Goal: Communication & Community: Answer question/provide support

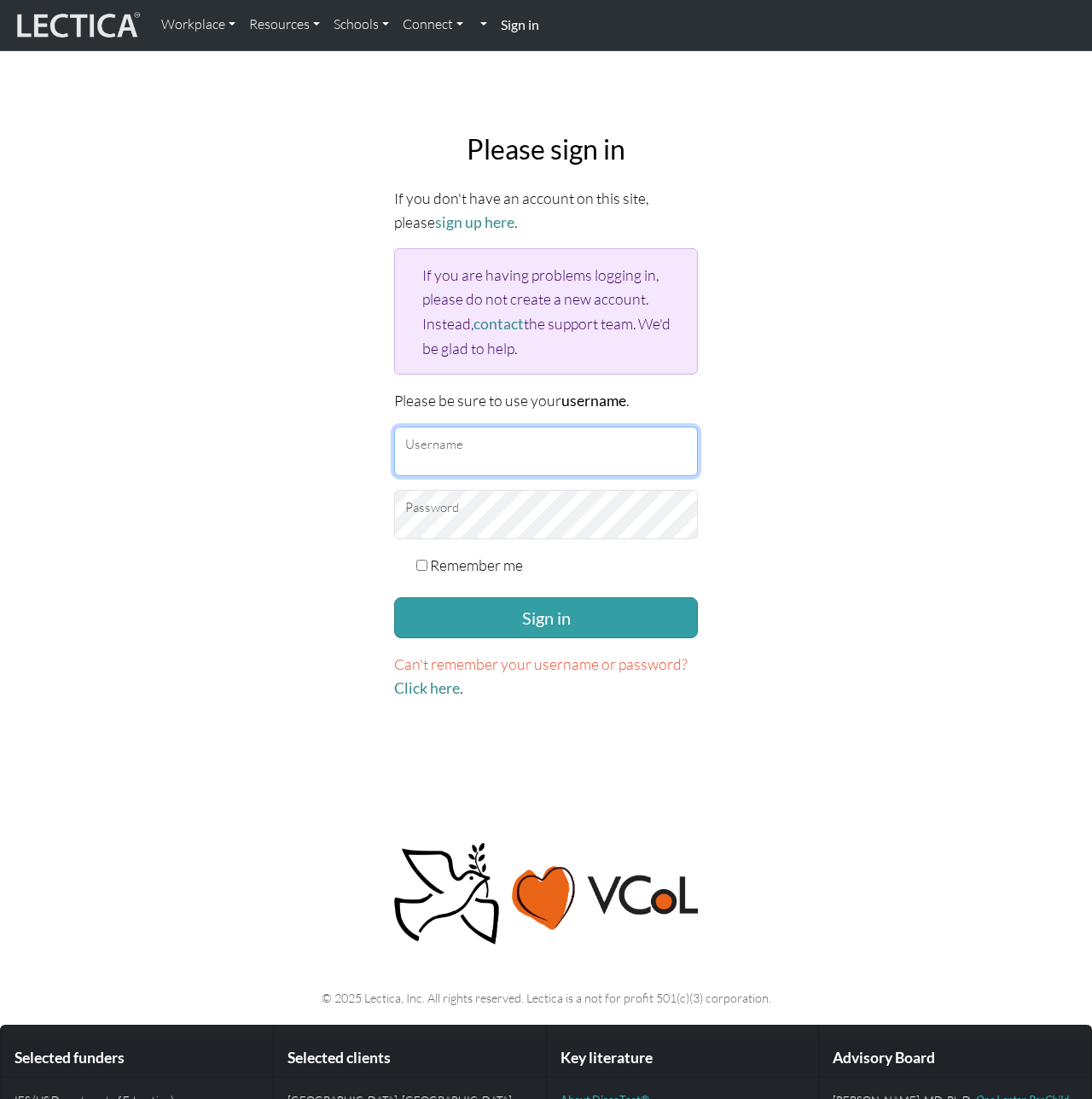
click at [501, 444] on input "Username" at bounding box center [546, 451] width 304 height 50
type input "nmaisano"
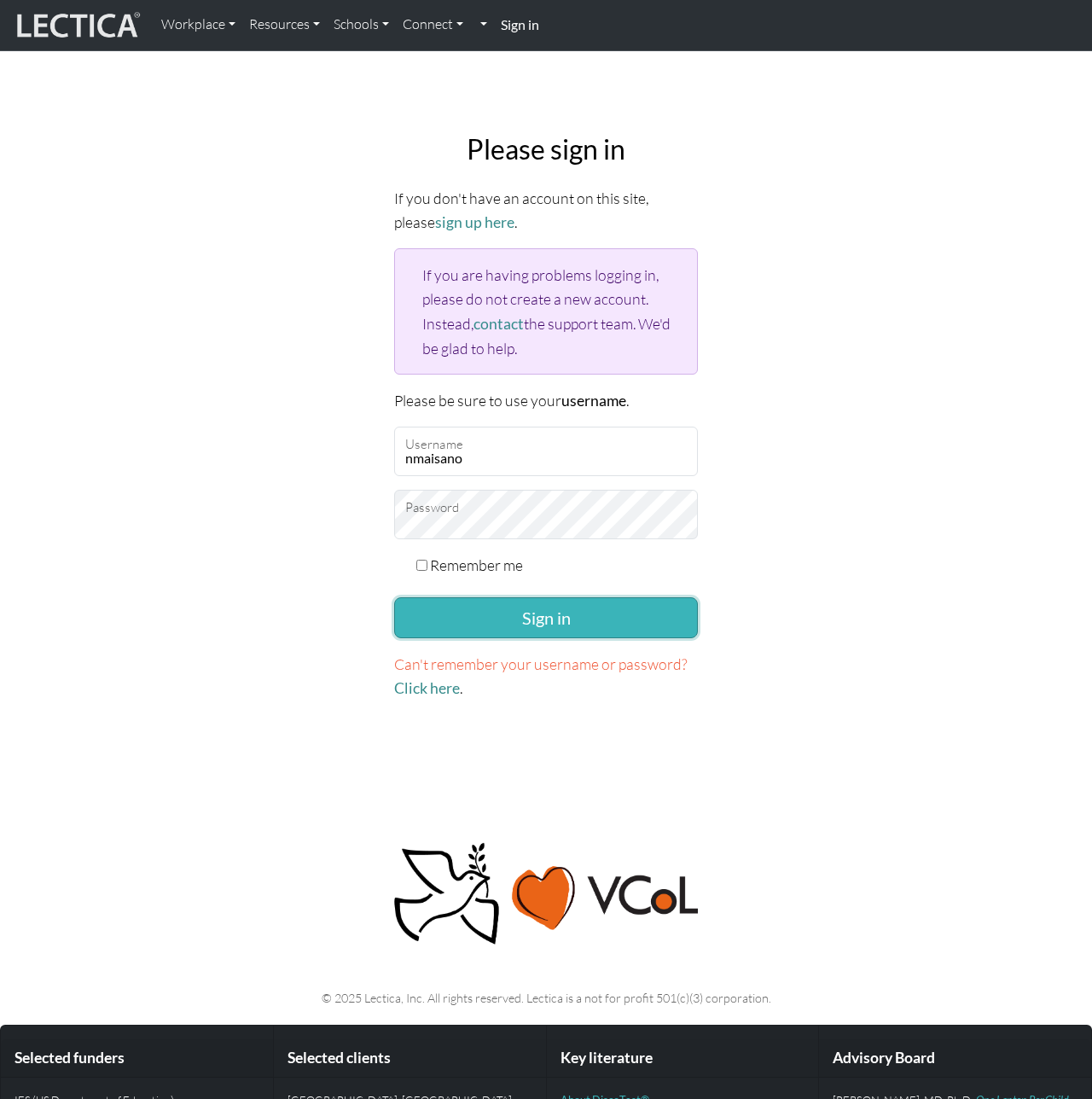
click at [532, 611] on button "Sign in" at bounding box center [546, 617] width 304 height 41
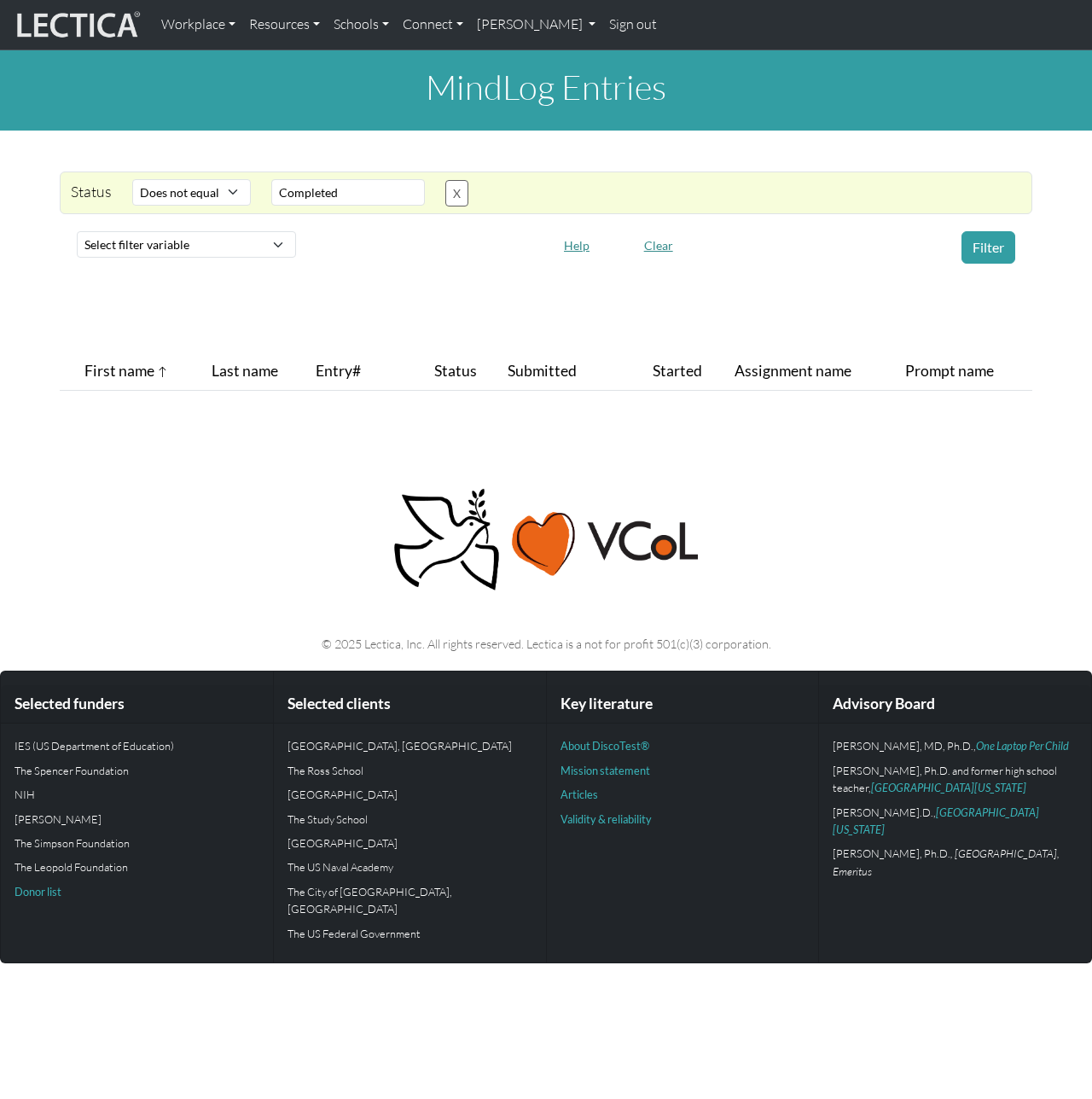
select select "not_iexact"
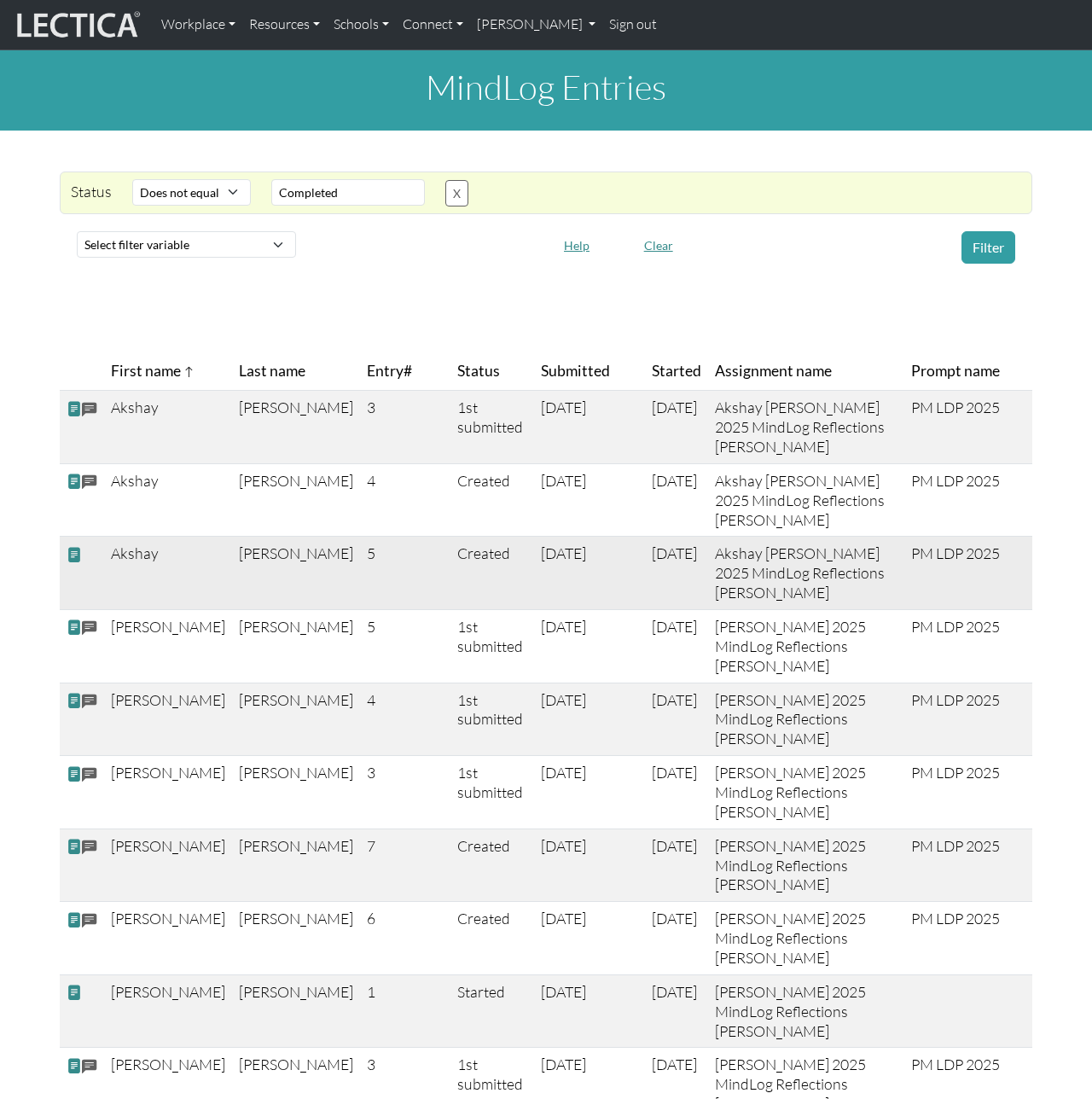
click at [70, 547] on span at bounding box center [74, 555] width 15 height 18
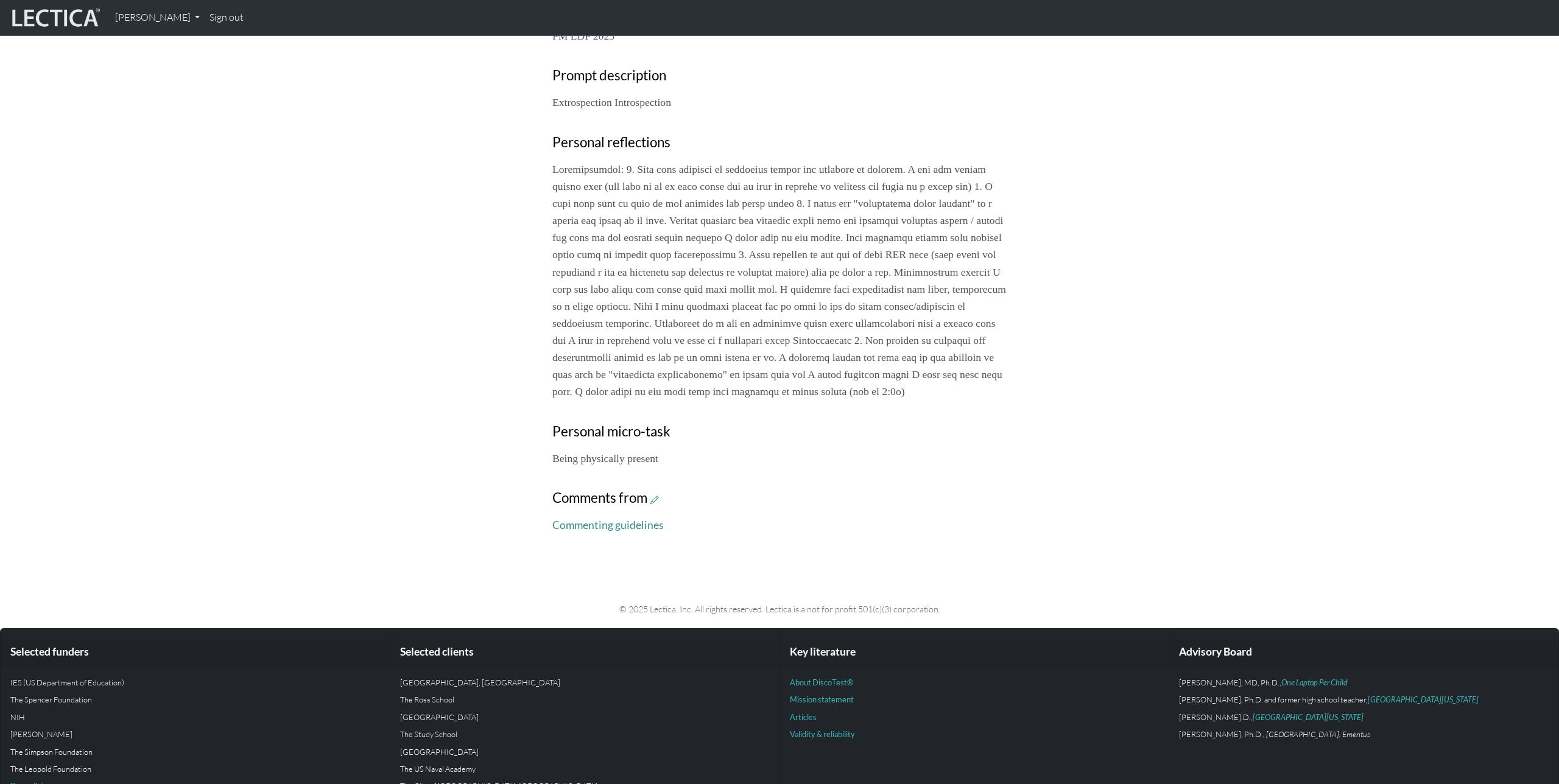
scroll to position [497, 0]
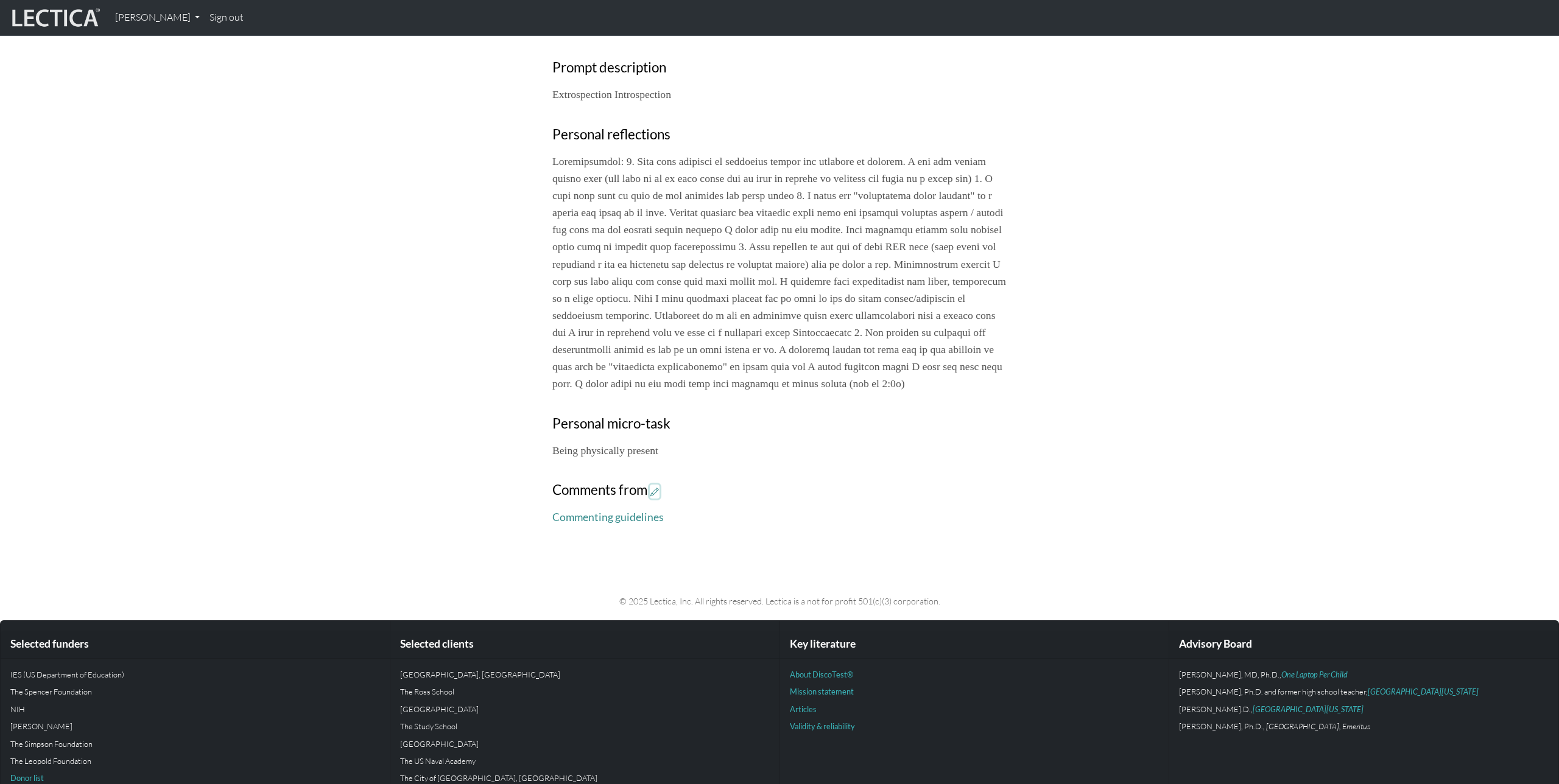
click at [655, 497] on icon at bounding box center [654, 491] width 9 height 10
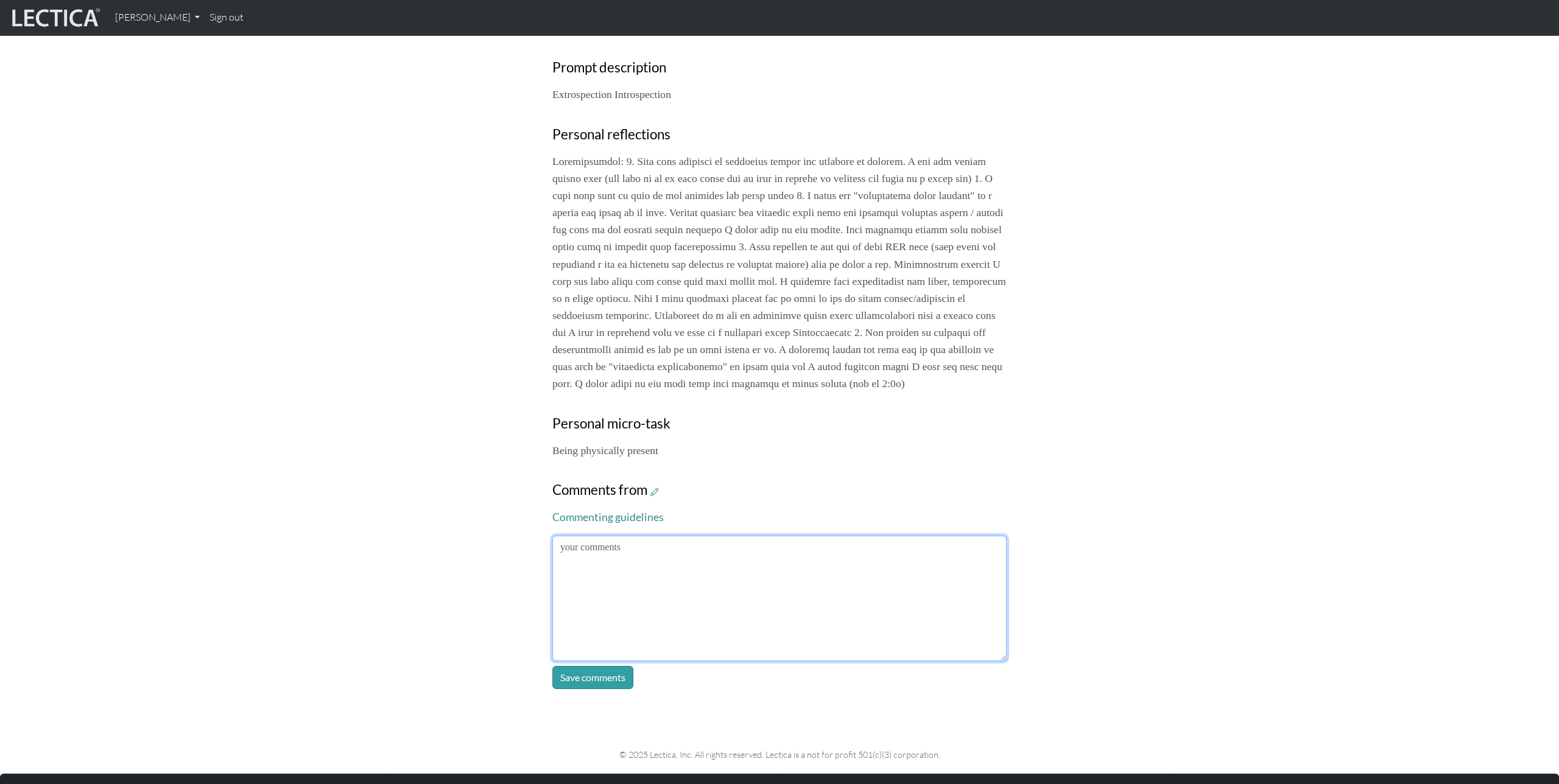
click at [779, 595] on textarea at bounding box center [779, 599] width 455 height 126
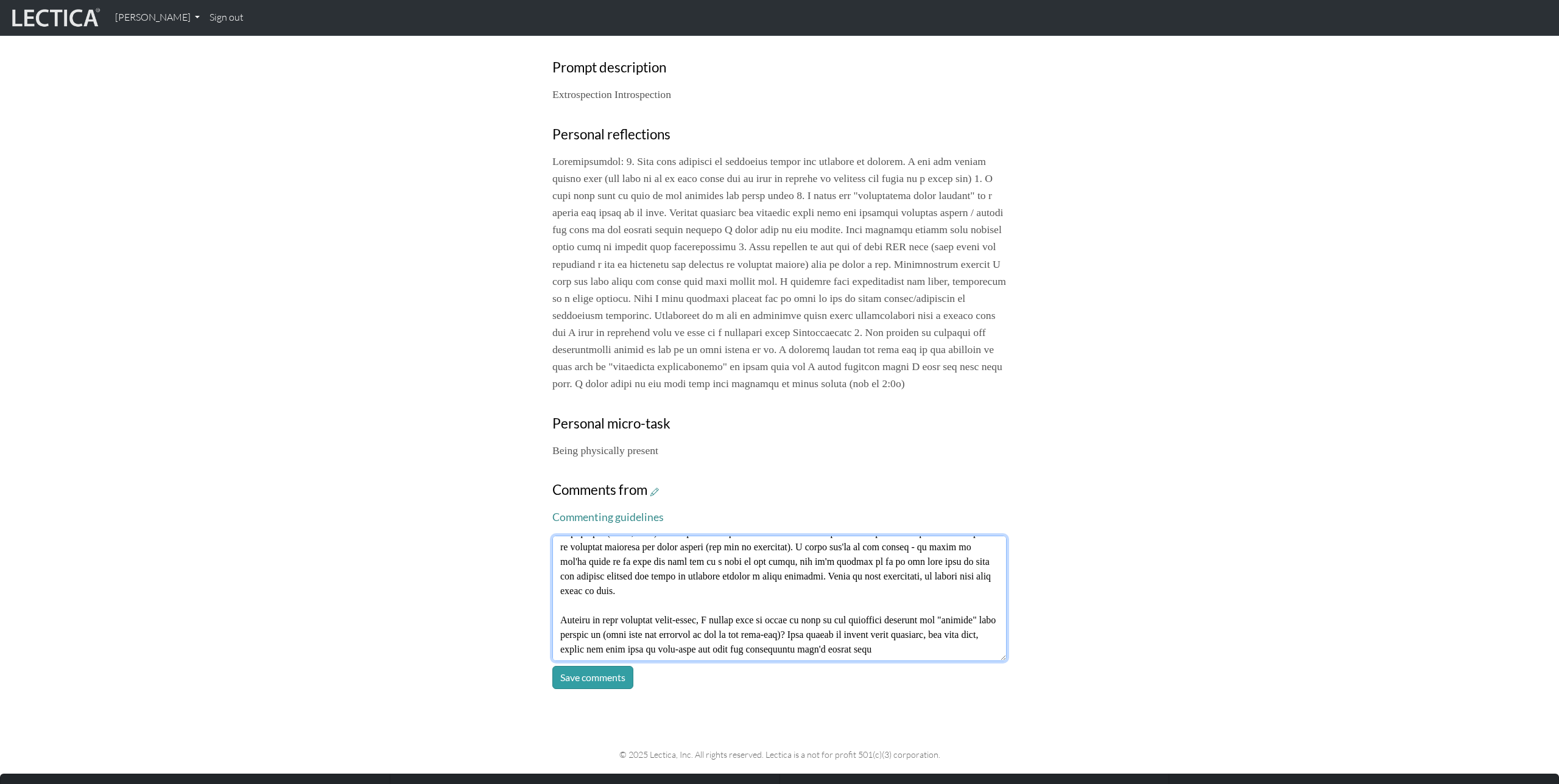
scroll to position [141, 0]
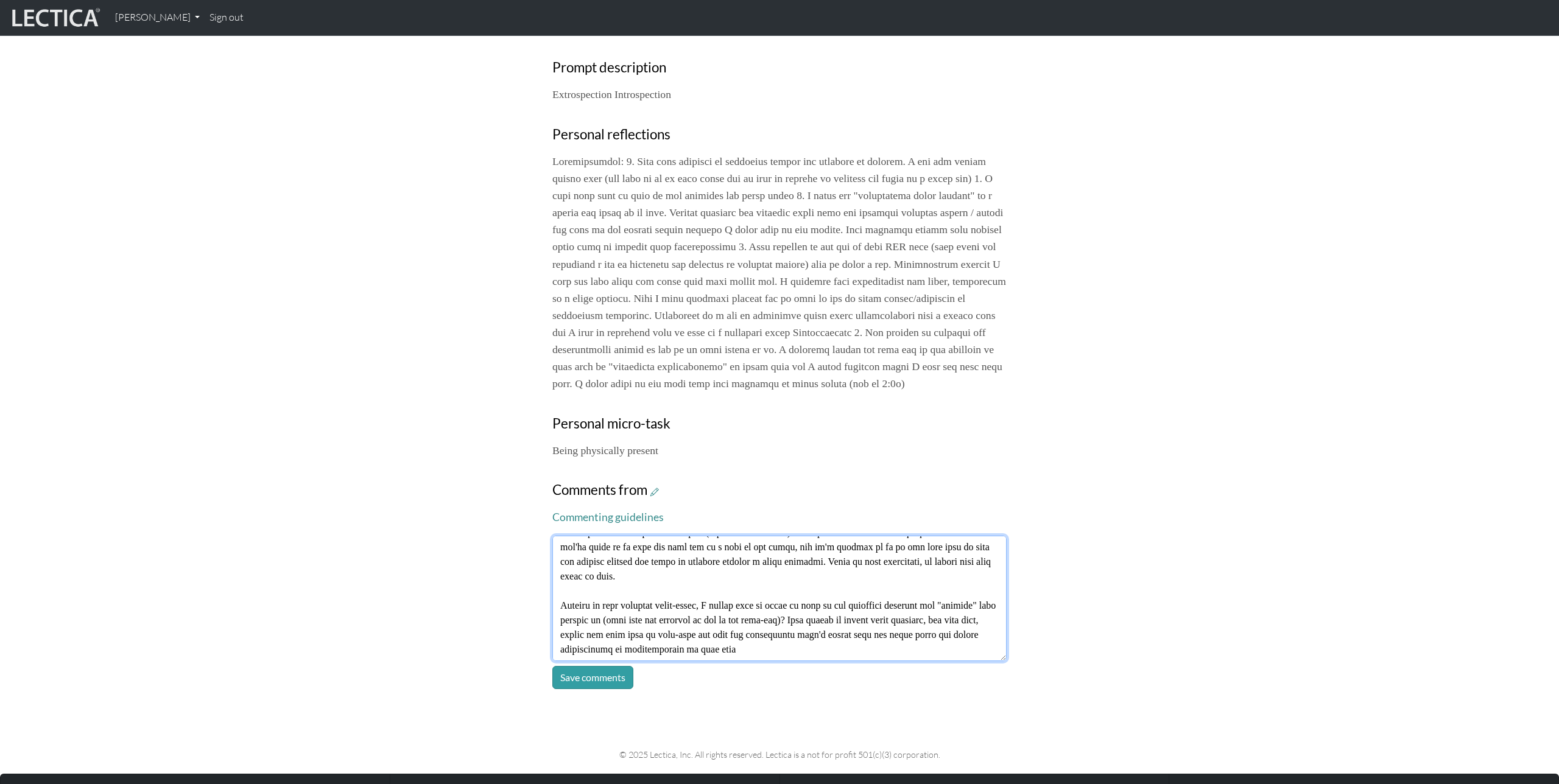
type textarea "Thanks [PERSON_NAME] for this reflection - I appreciate you leaning in to notic…"
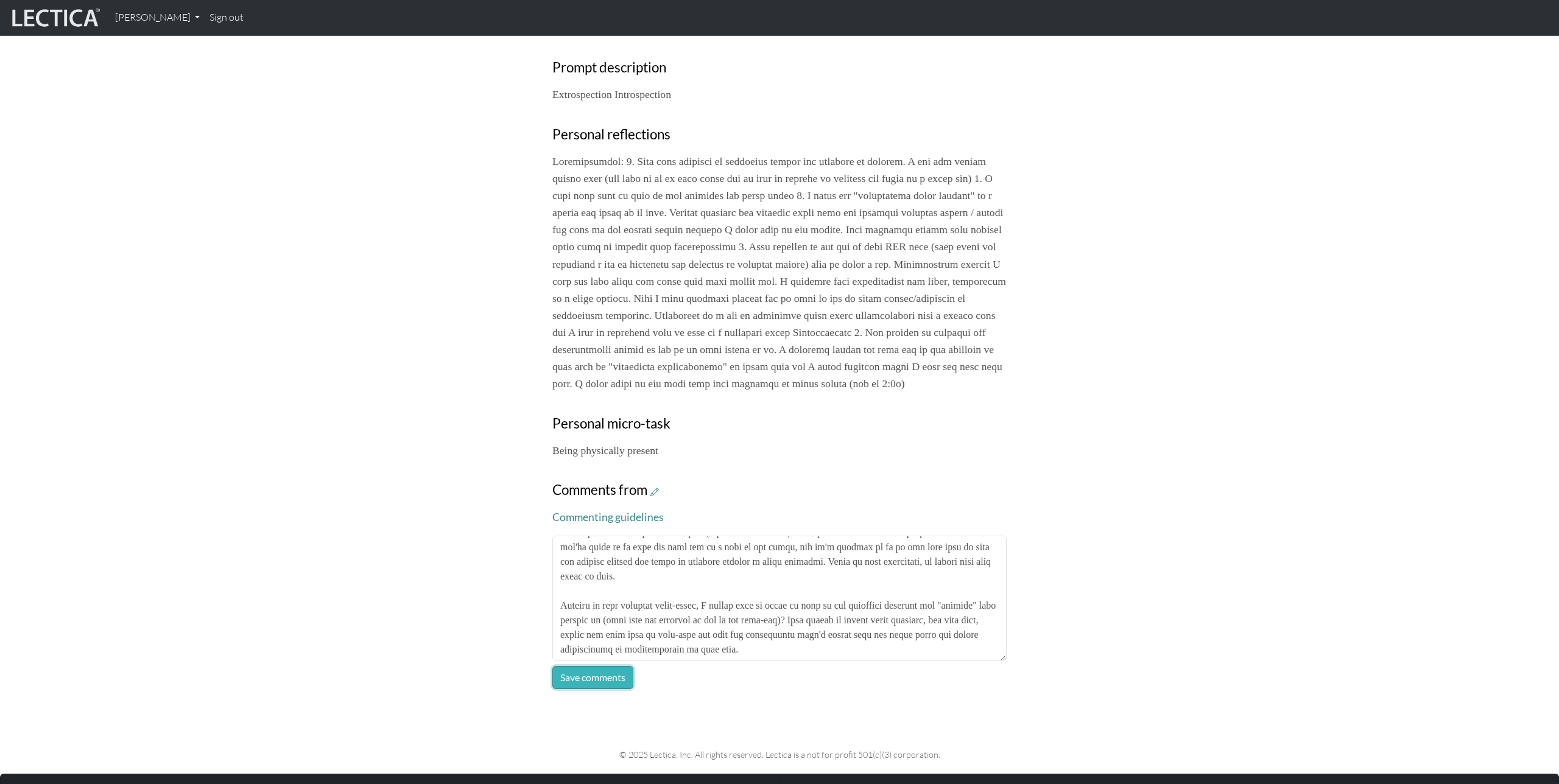
click at [610, 690] on button "Save comments" at bounding box center [593, 677] width 81 height 23
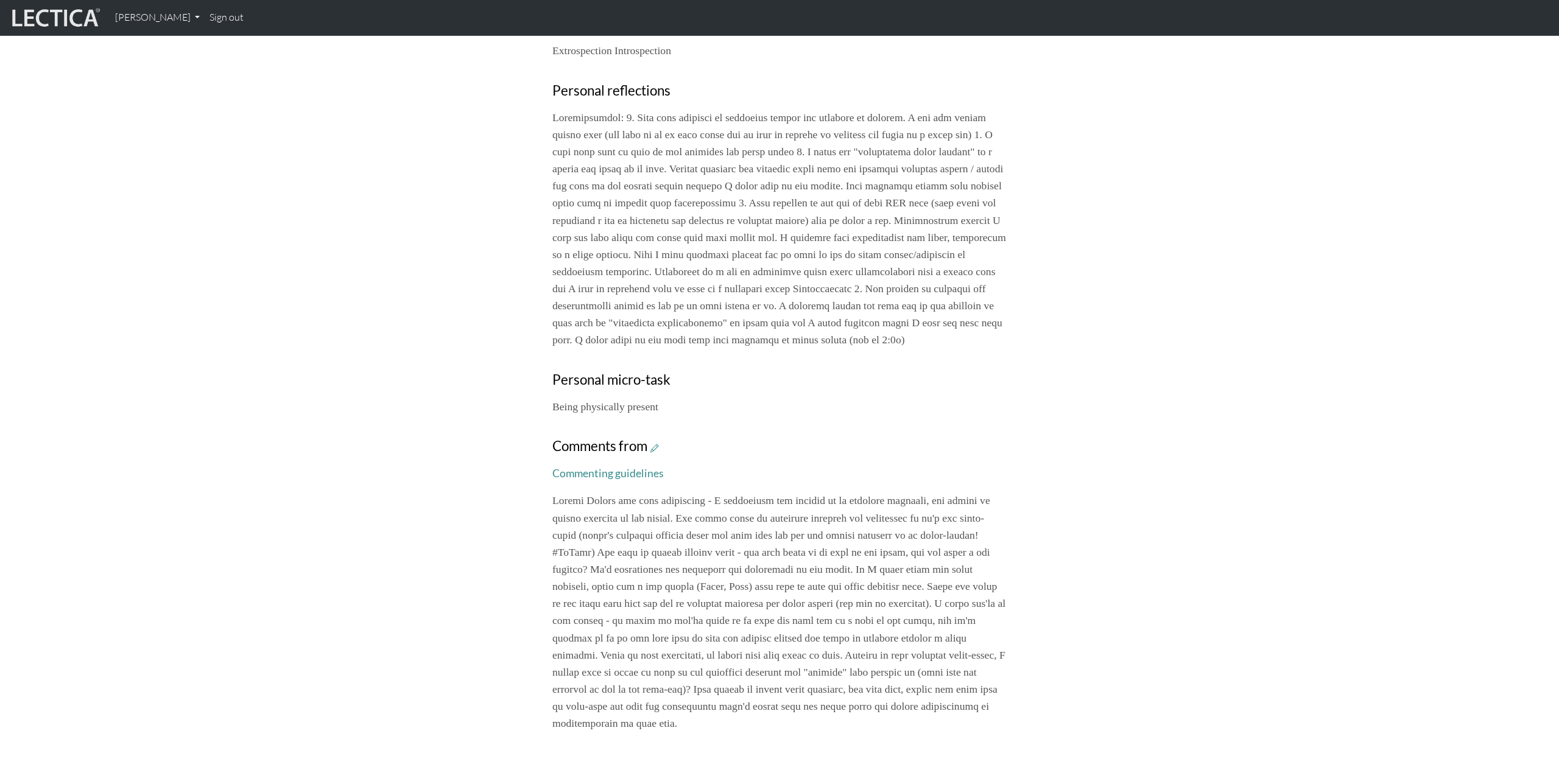
scroll to position [543, 0]
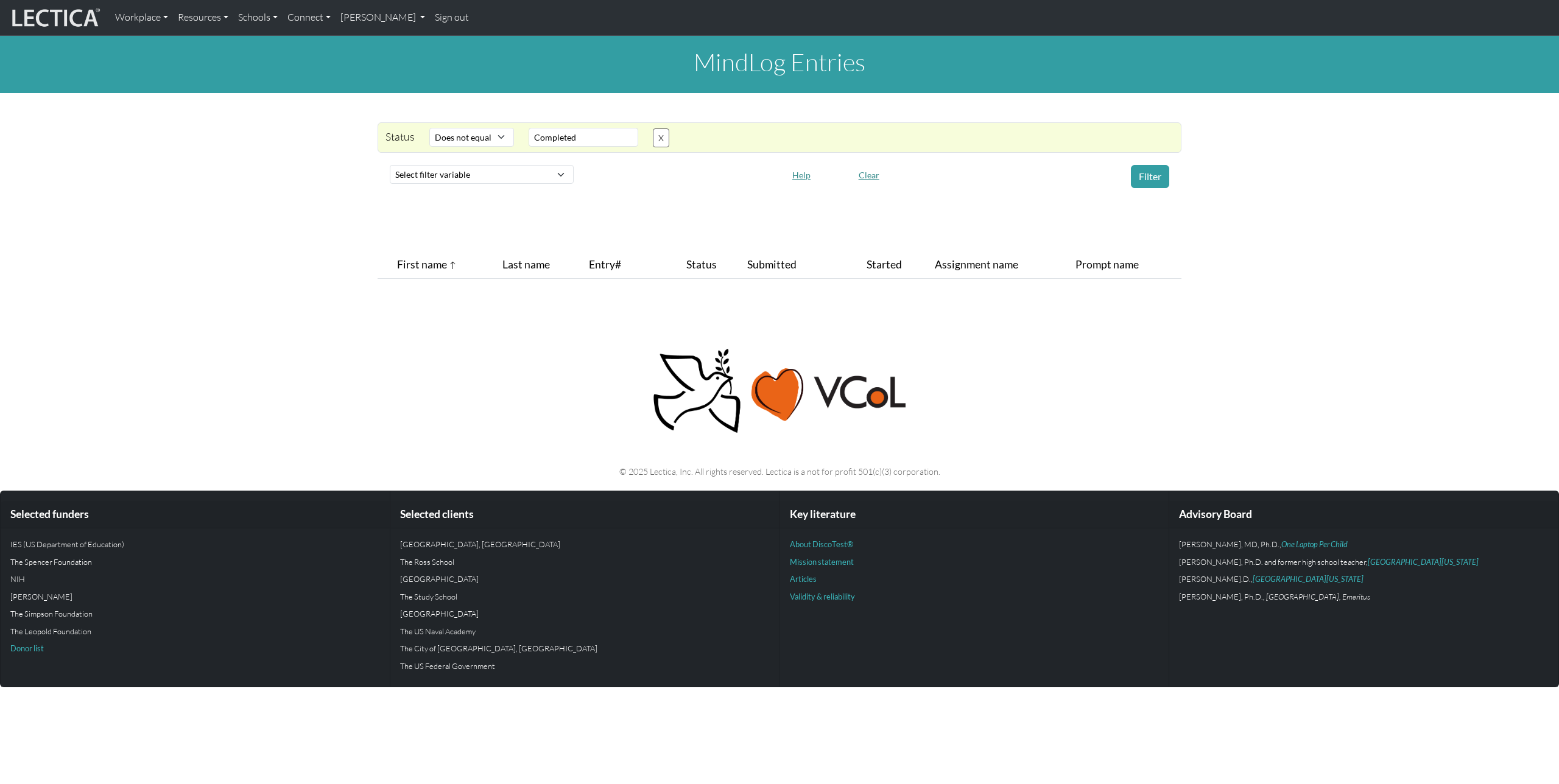
select select "not_iexact"
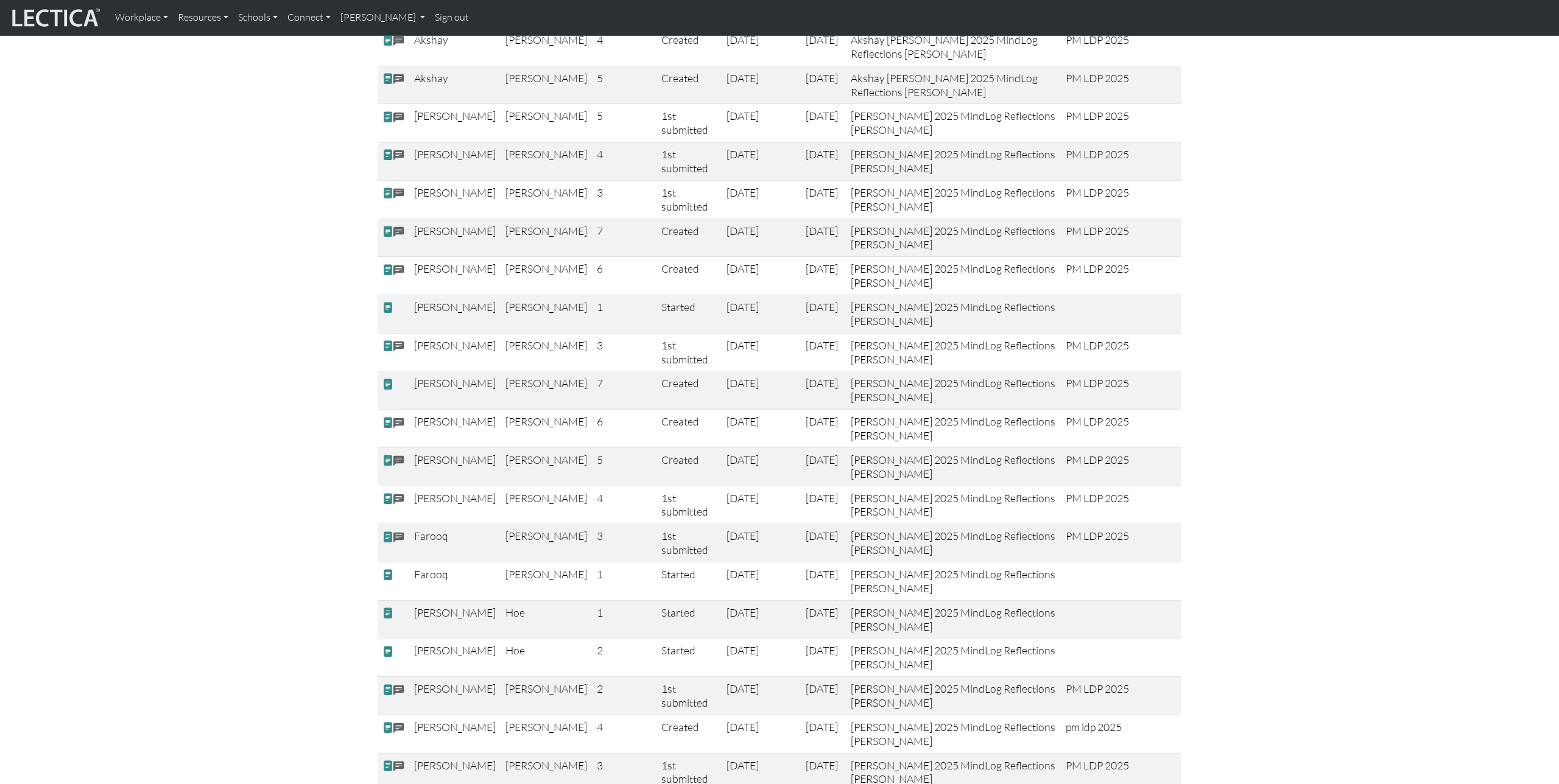
scroll to position [291, 0]
click at [388, 385] on span at bounding box center [388, 383] width 11 height 13
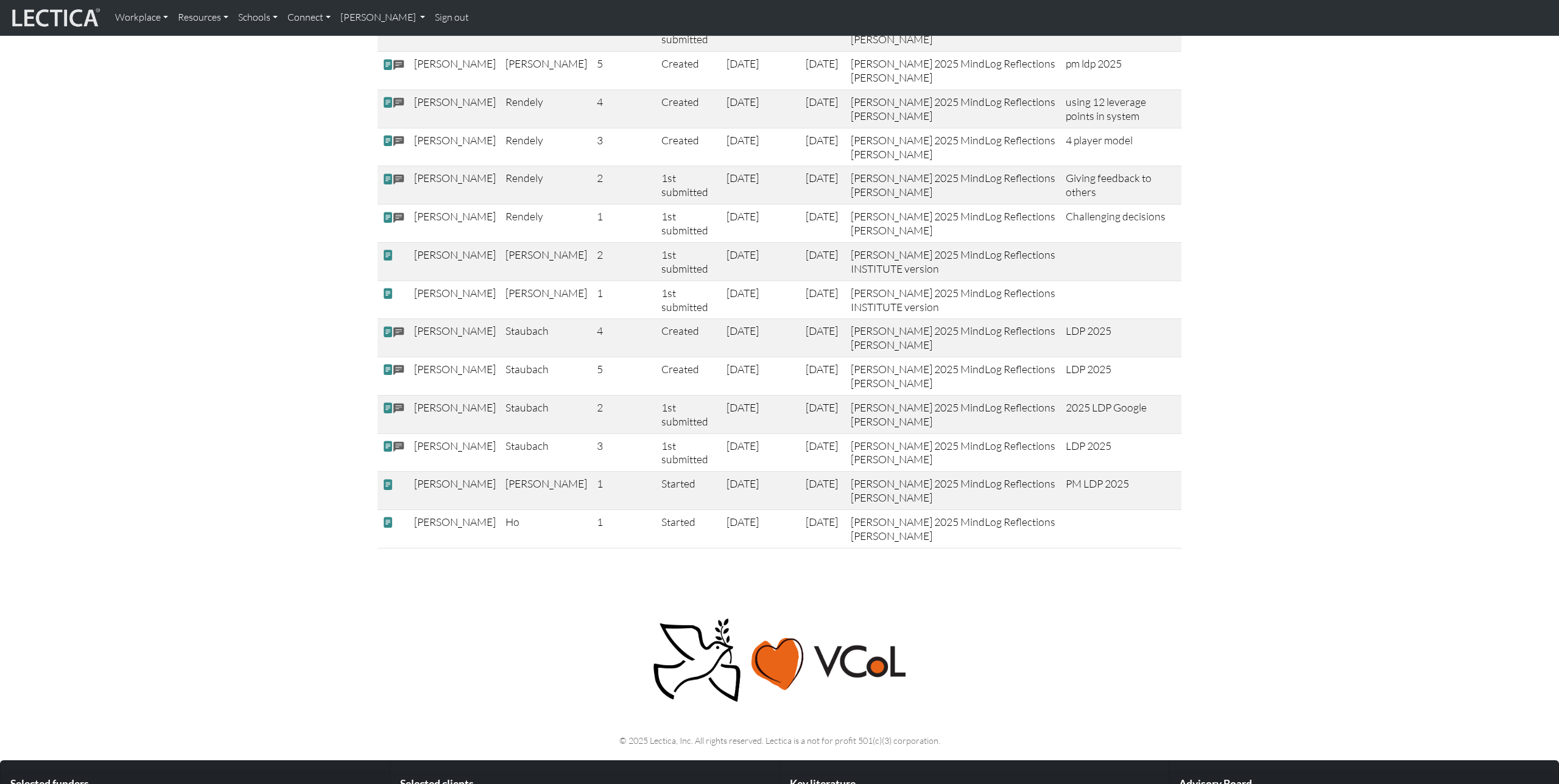
scroll to position [1037, 0]
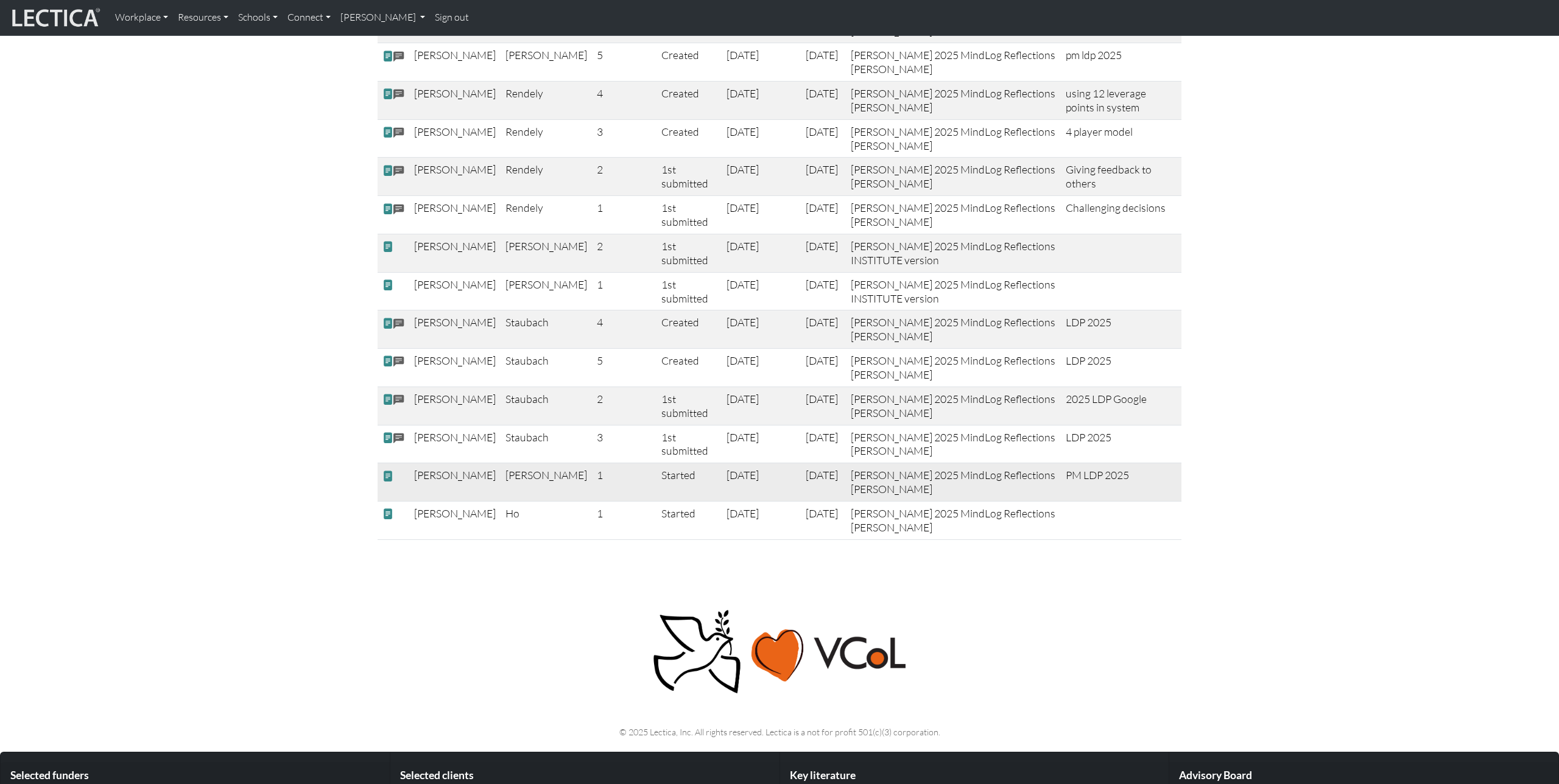
click at [387, 476] on span at bounding box center [388, 476] width 11 height 13
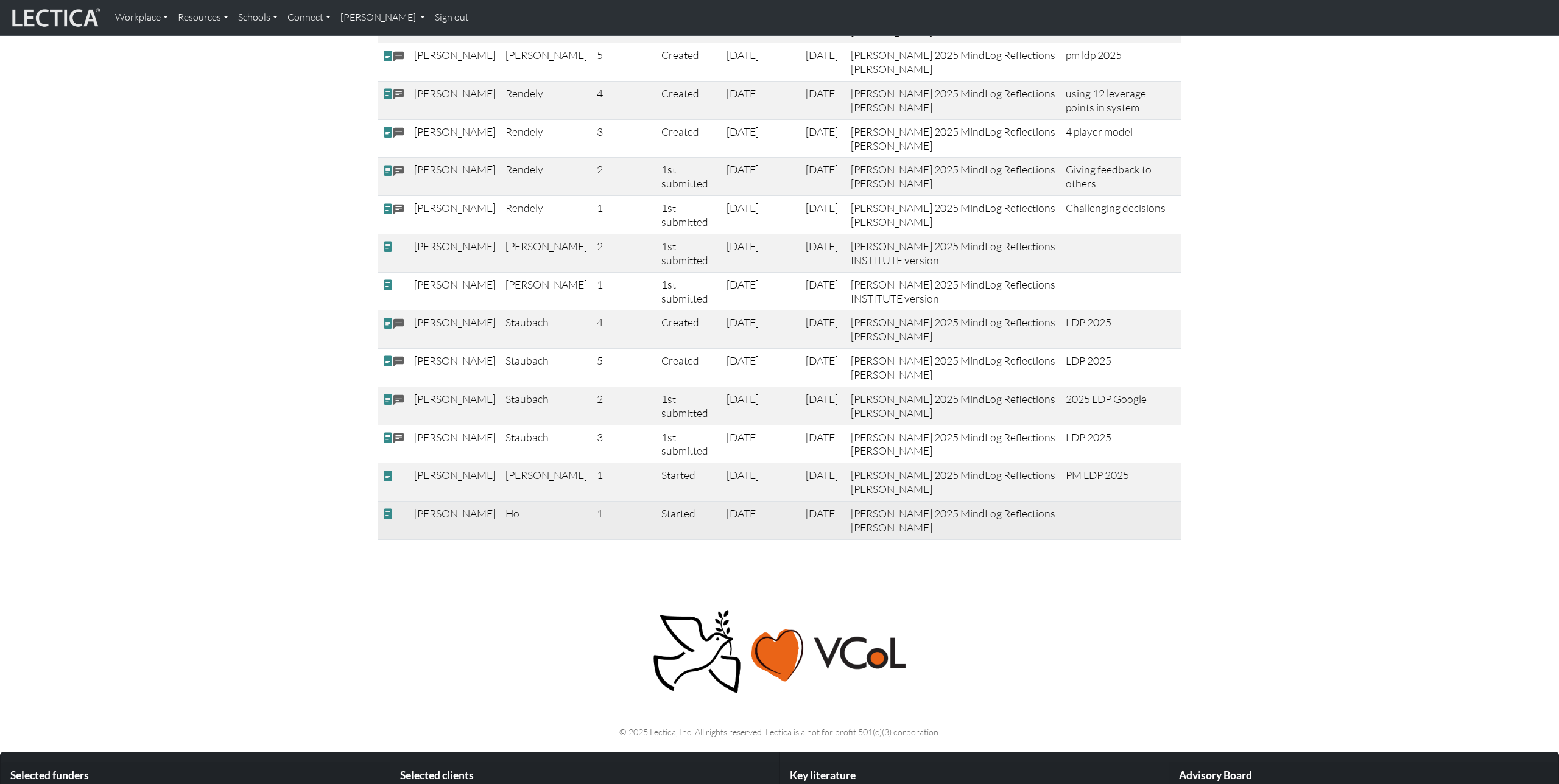
click at [388, 515] on span at bounding box center [388, 514] width 11 height 13
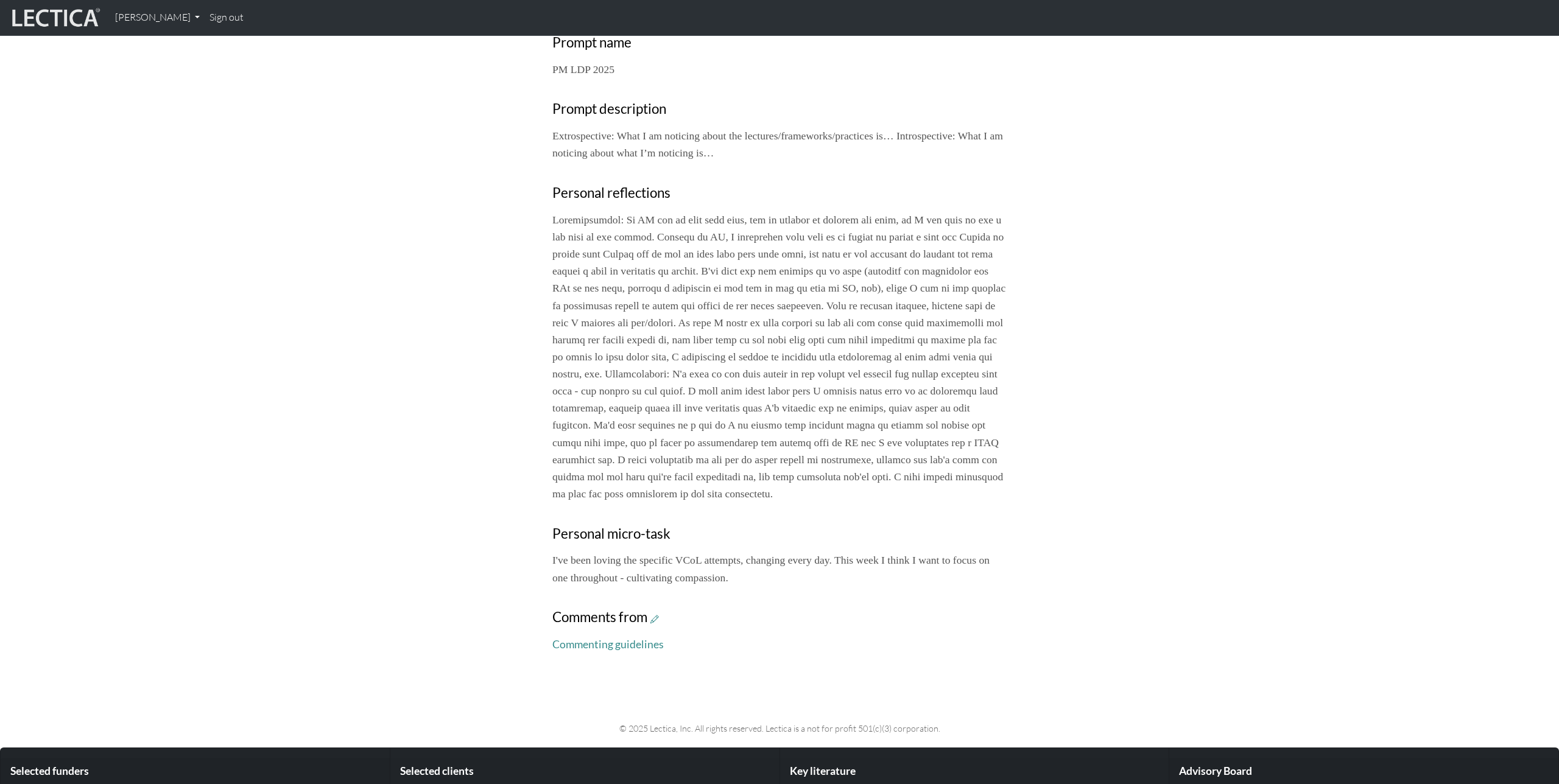
scroll to position [459, 0]
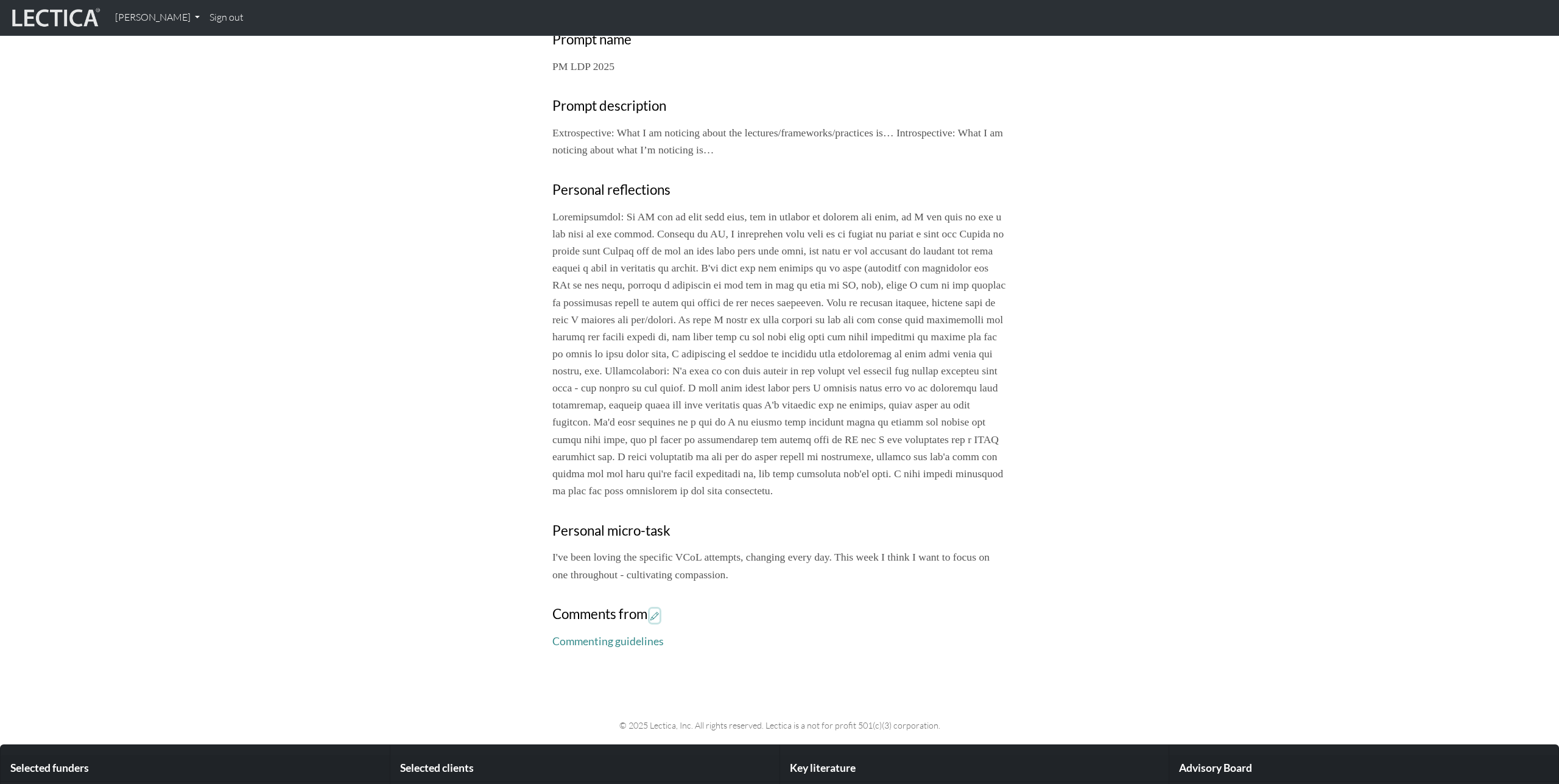
click at [656, 621] on icon at bounding box center [654, 616] width 9 height 10
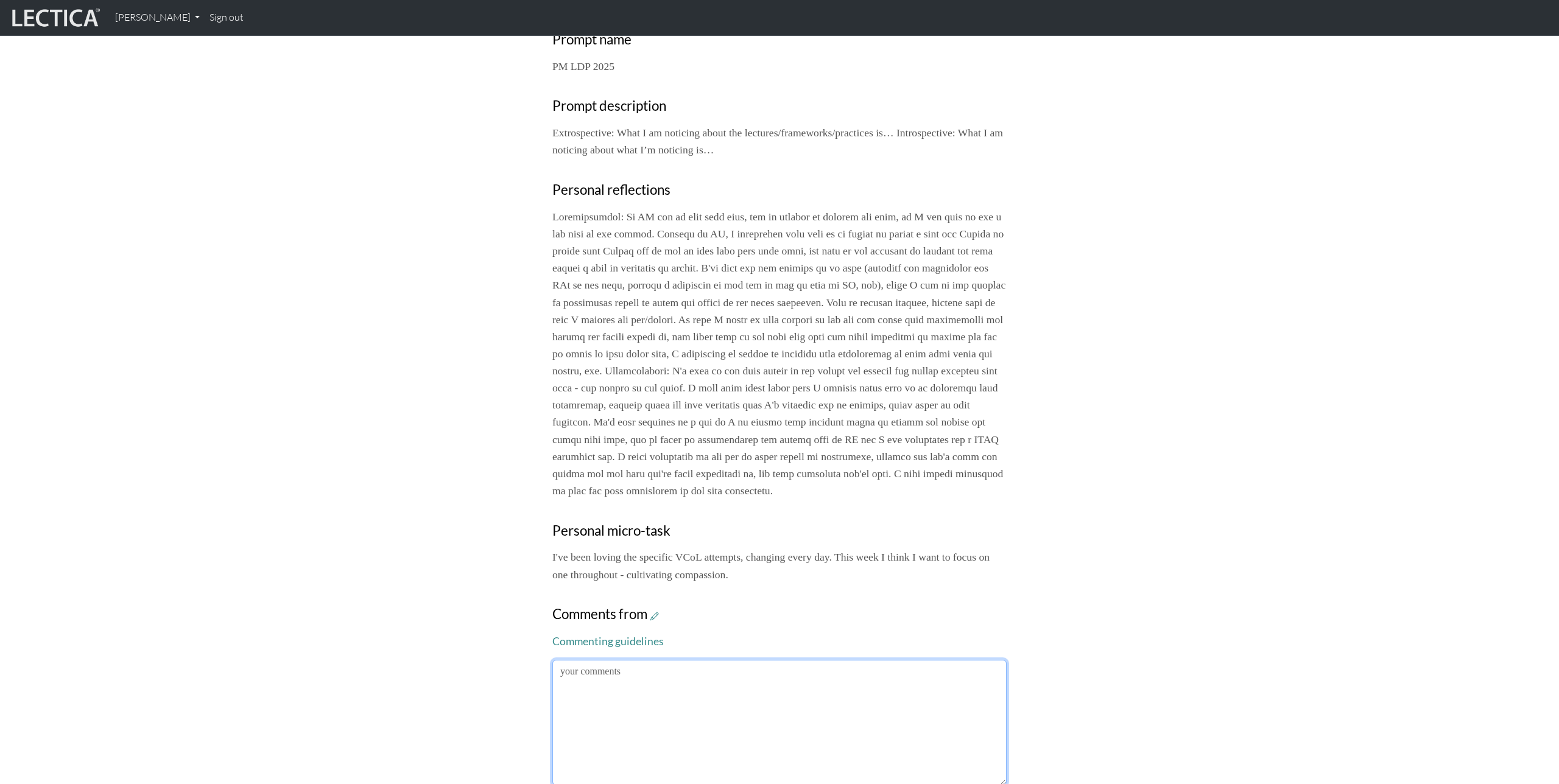
click at [731, 716] on textarea at bounding box center [779, 723] width 455 height 126
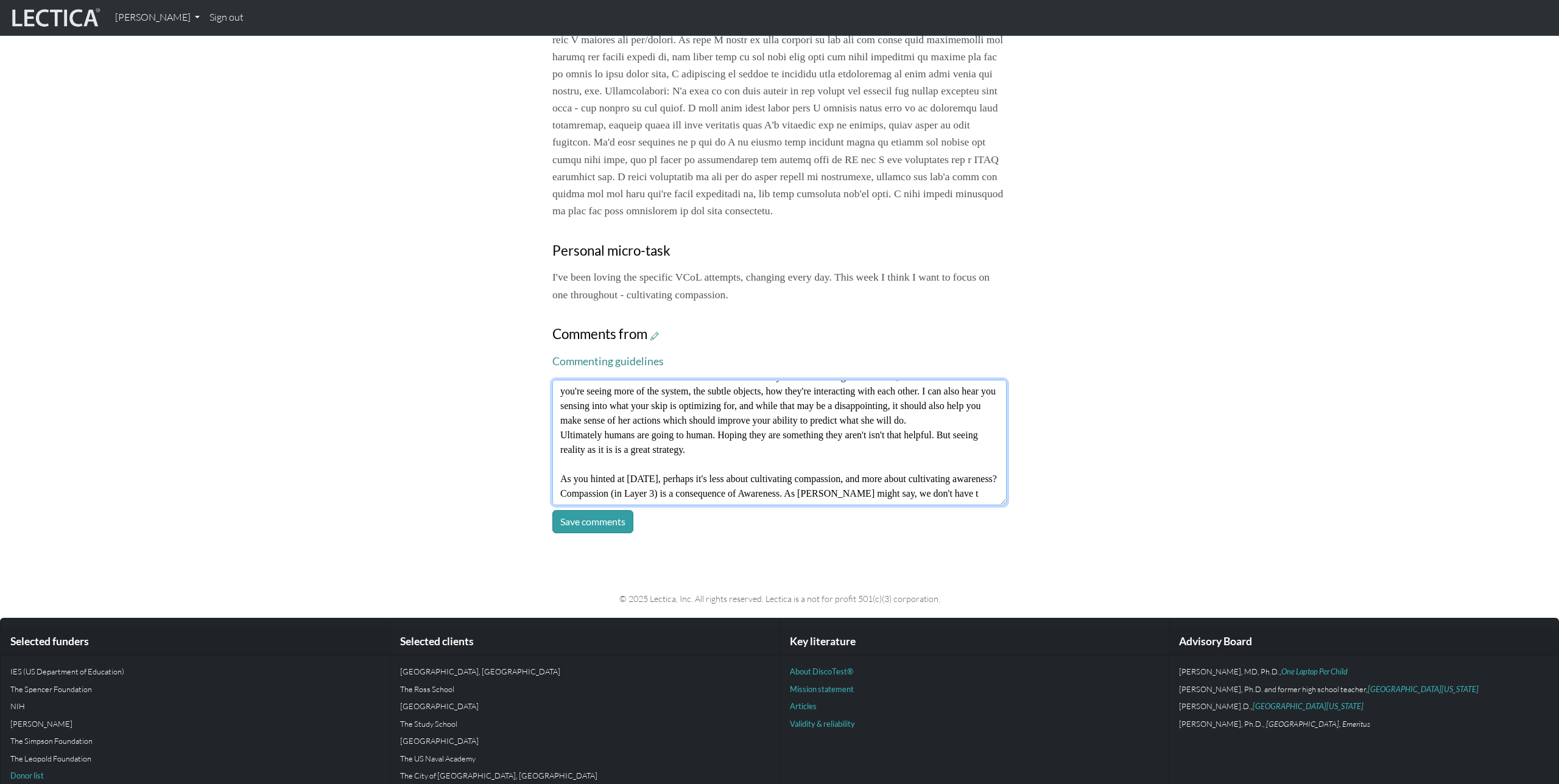
scroll to position [38, 0]
type textarea "This is such a wonderful reflection! It sounds hard that you have to navigate a…"
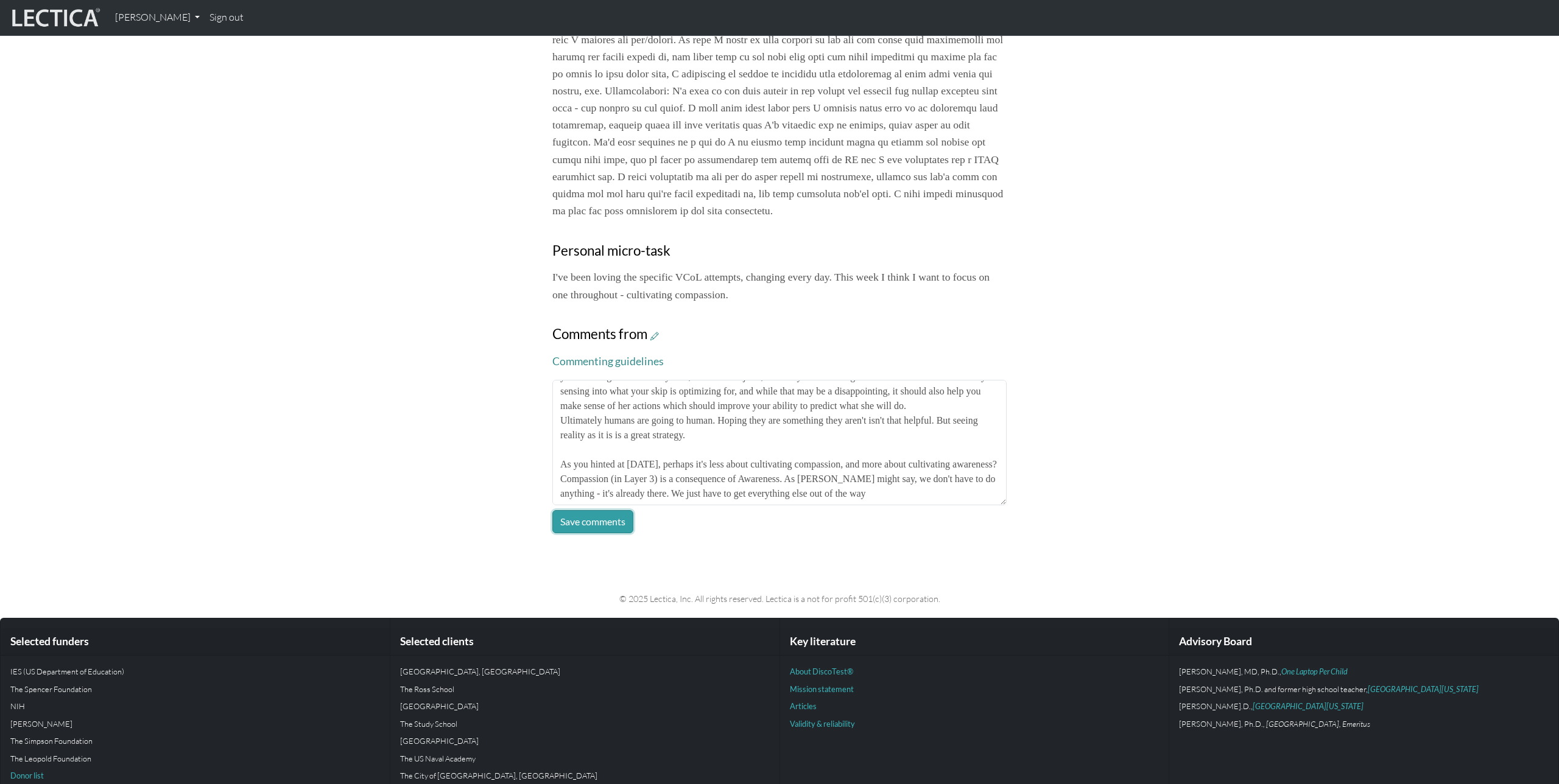
click button "Save comments" at bounding box center [593, 522] width 81 height 23
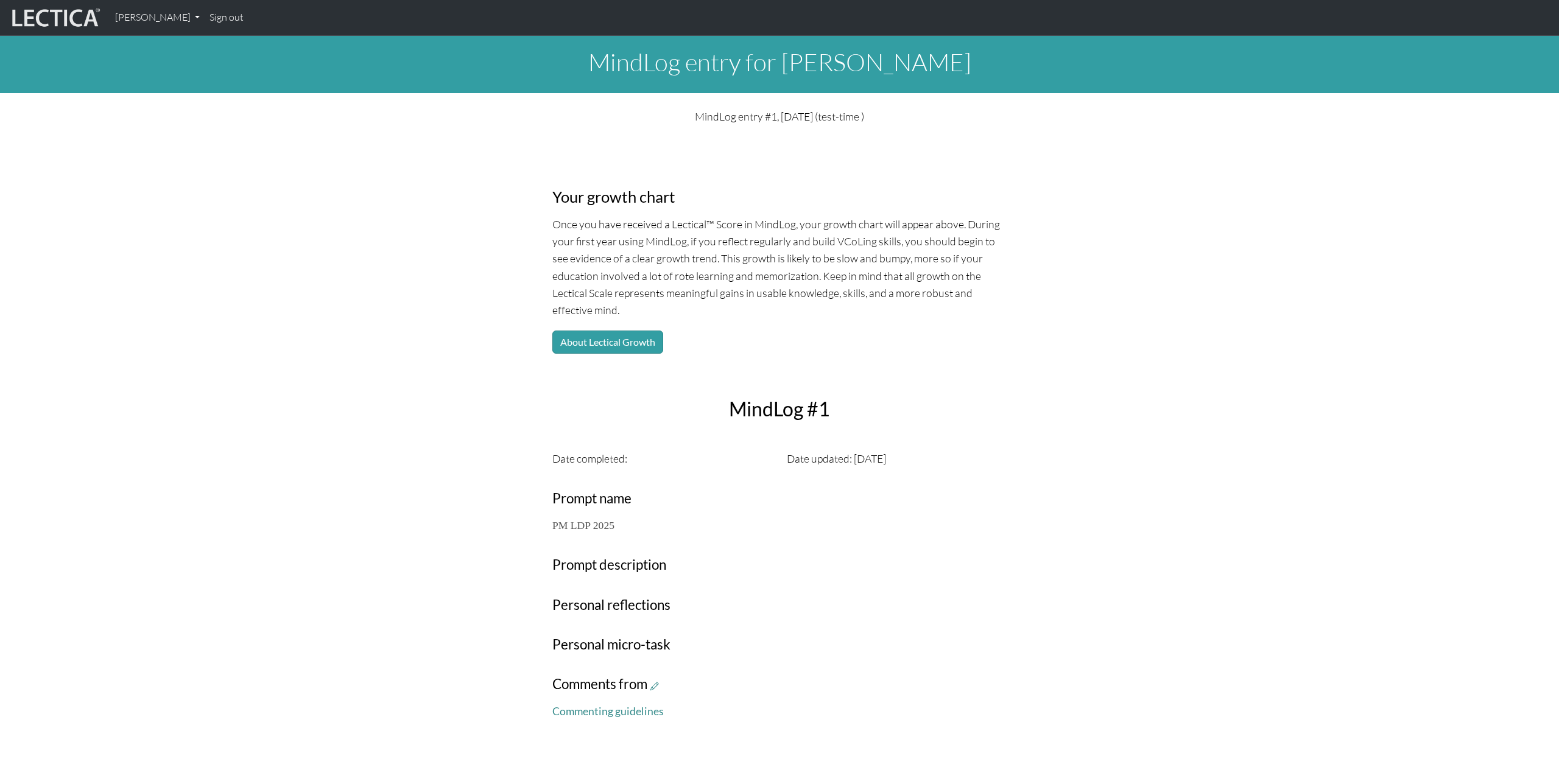
scroll to position [227, 0]
